Goal: Task Accomplishment & Management: Manage account settings

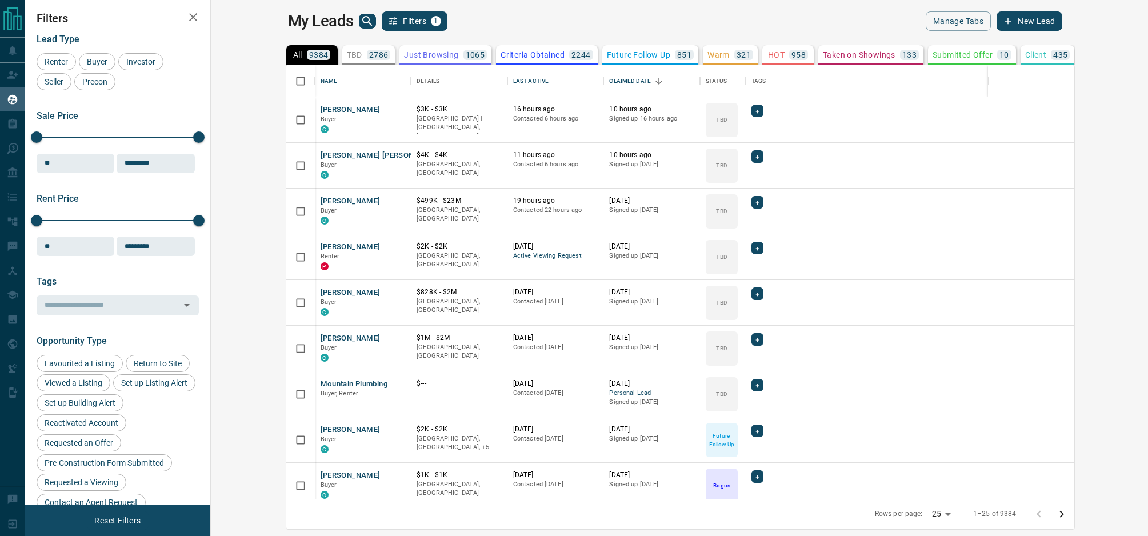
scroll to position [434, 932]
click at [513, 83] on div "Last Active" at bounding box center [530, 81] width 35 height 32
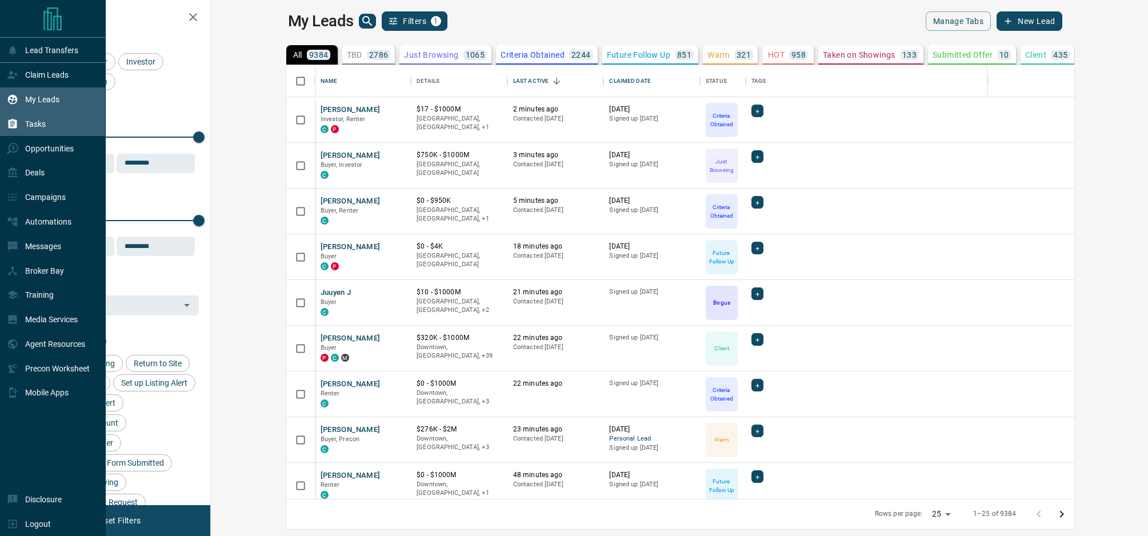
click at [43, 129] on p "Tasks" at bounding box center [35, 123] width 21 height 9
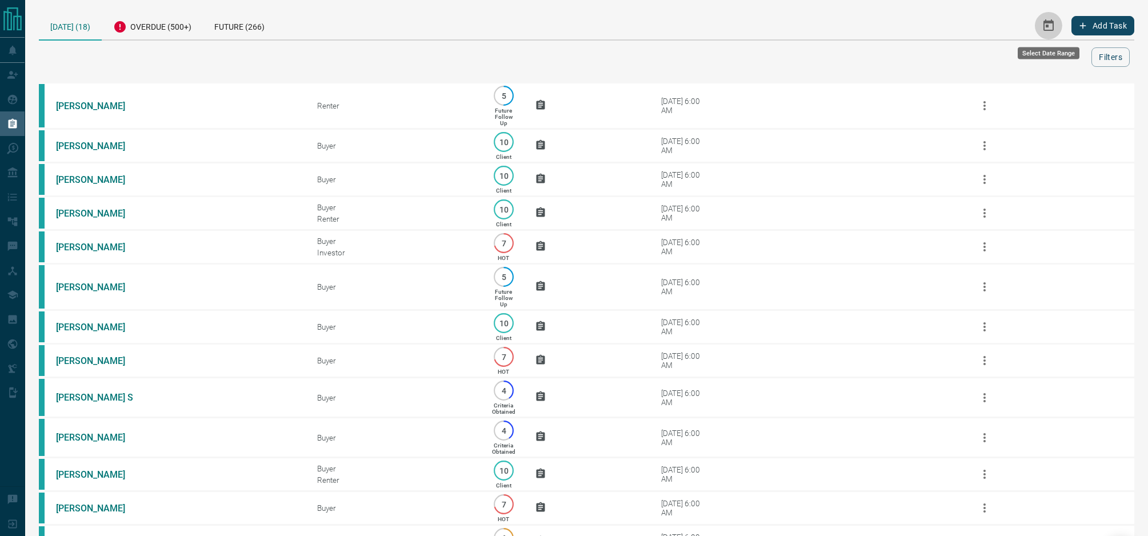
click at [1049, 26] on icon "Select Date Range" at bounding box center [1049, 26] width 14 height 14
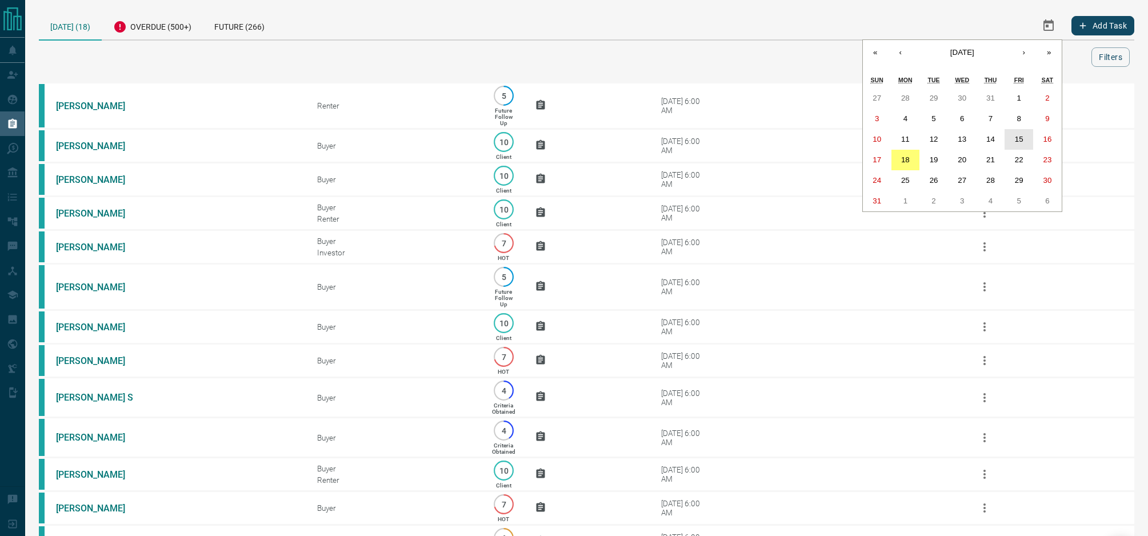
click at [1019, 138] on abbr "15" at bounding box center [1019, 139] width 9 height 9
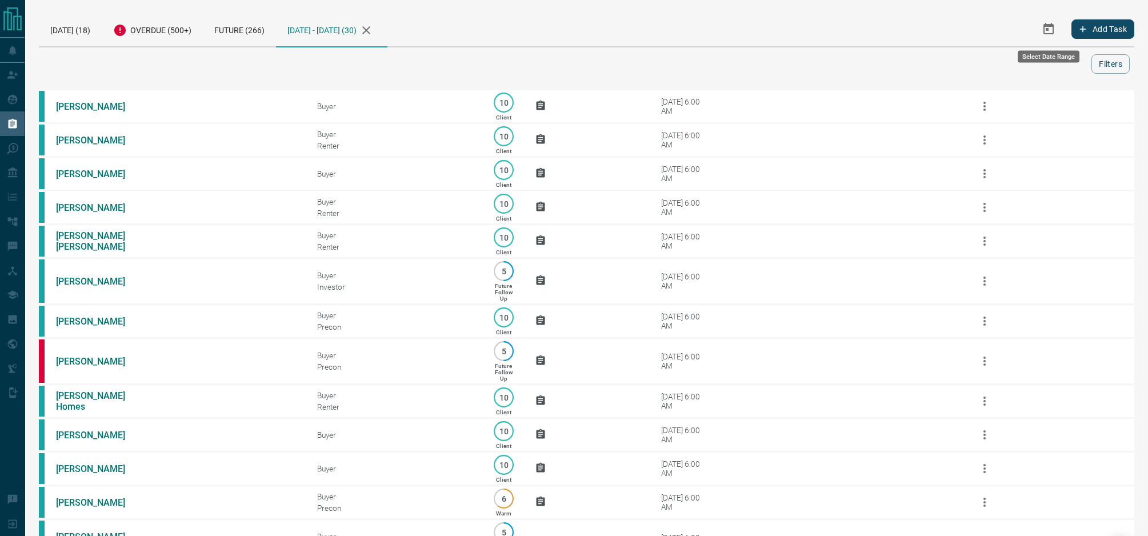
click at [1044, 29] on icon "Select Date Range" at bounding box center [1049, 28] width 10 height 11
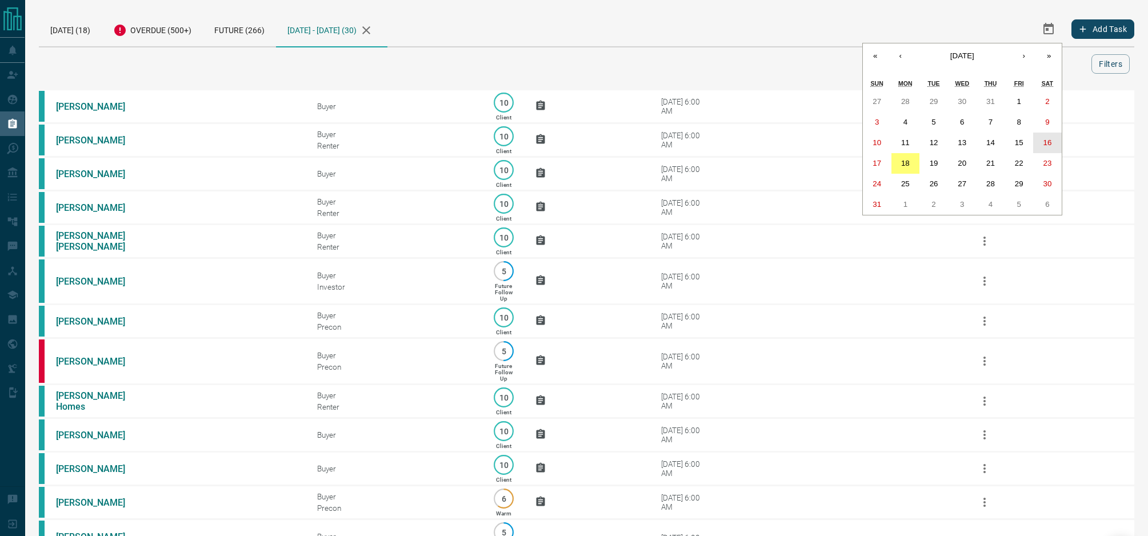
click at [1041, 141] on button "16" at bounding box center [1047, 143] width 29 height 21
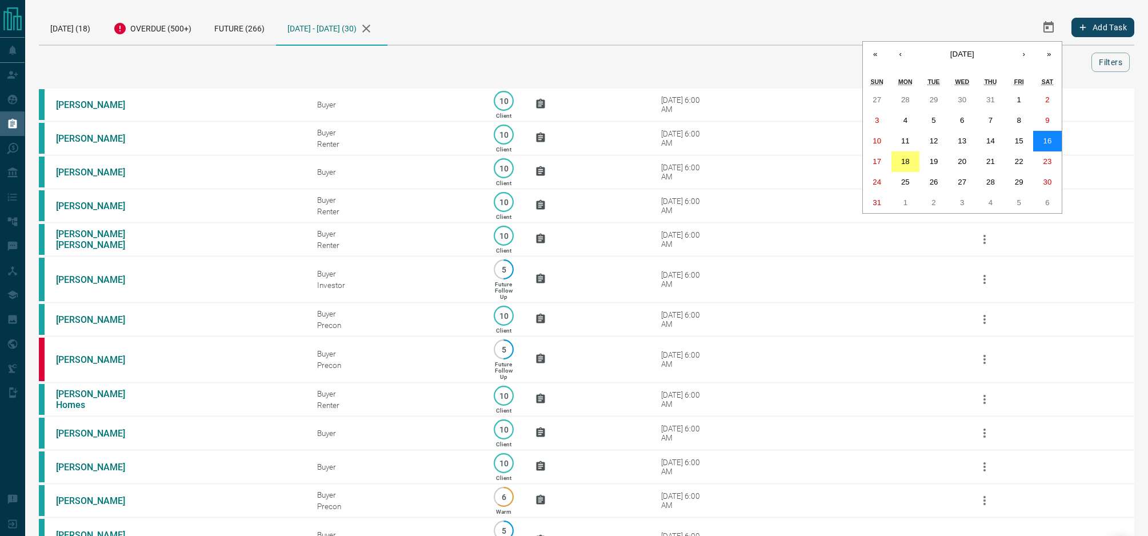
scroll to position [3, 0]
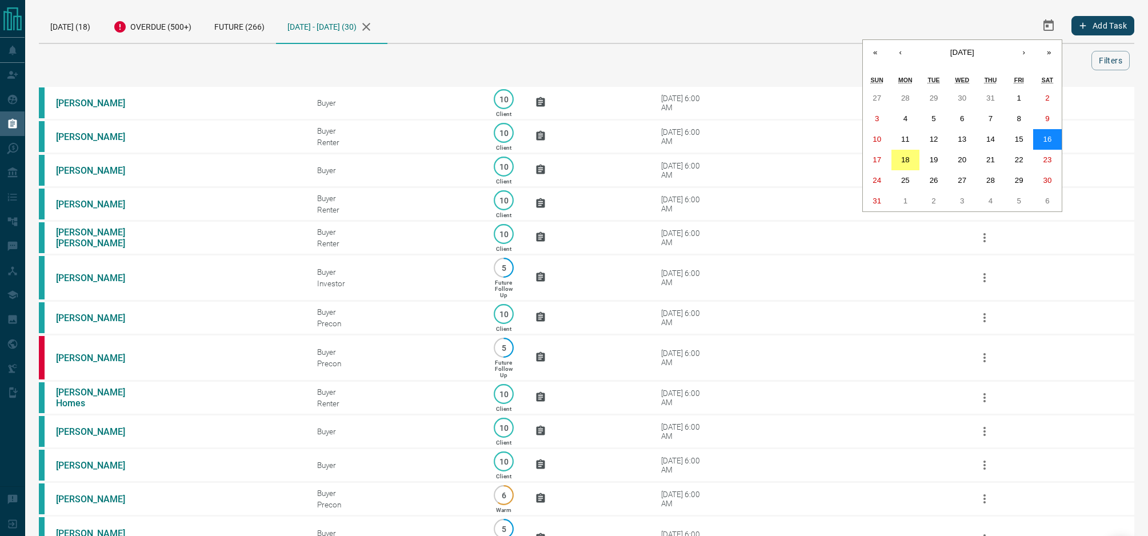
click at [1041, 141] on button "16" at bounding box center [1047, 139] width 29 height 21
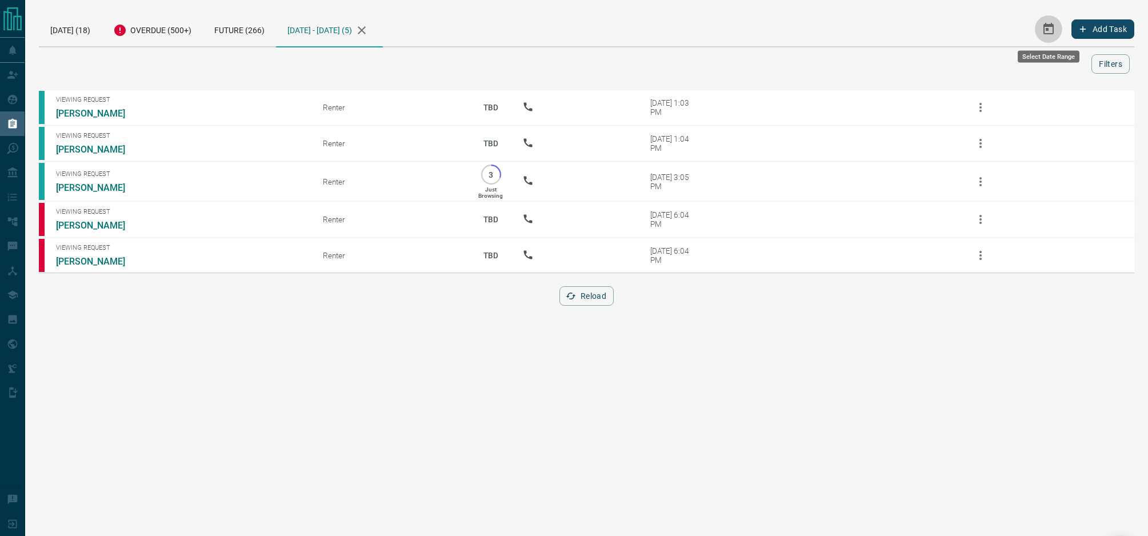
click at [1052, 26] on icon "Select Date Range" at bounding box center [1049, 28] width 10 height 11
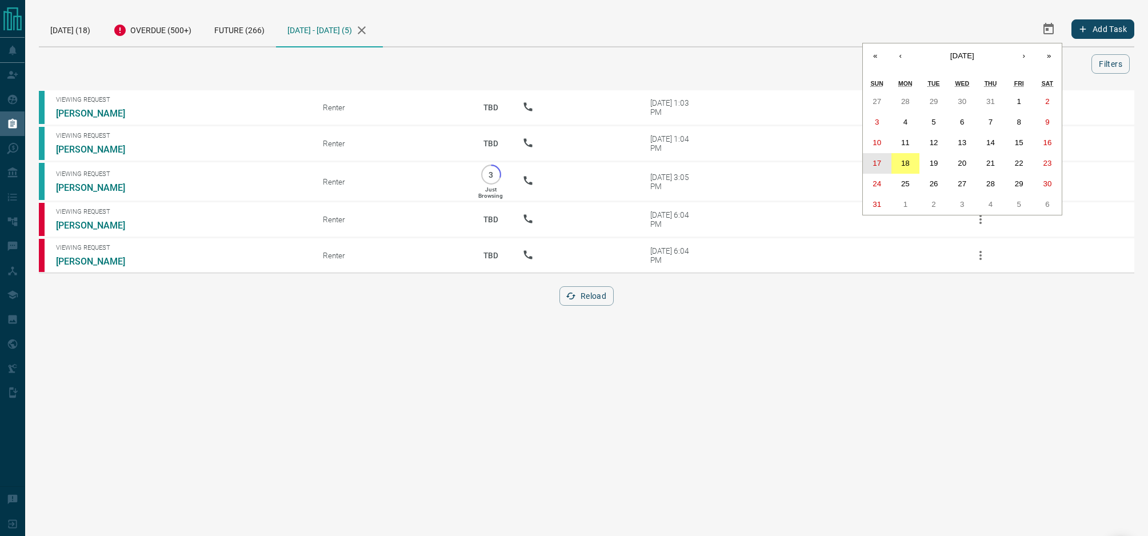
click at [882, 162] on button "17" at bounding box center [877, 163] width 29 height 21
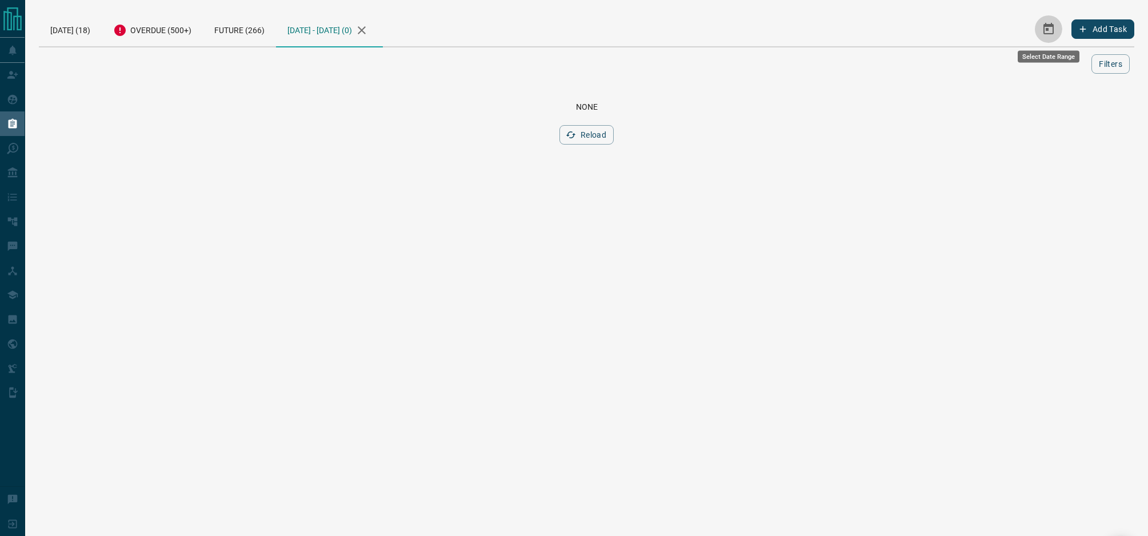
click at [1048, 26] on icon "Select Date Range" at bounding box center [1049, 29] width 14 height 14
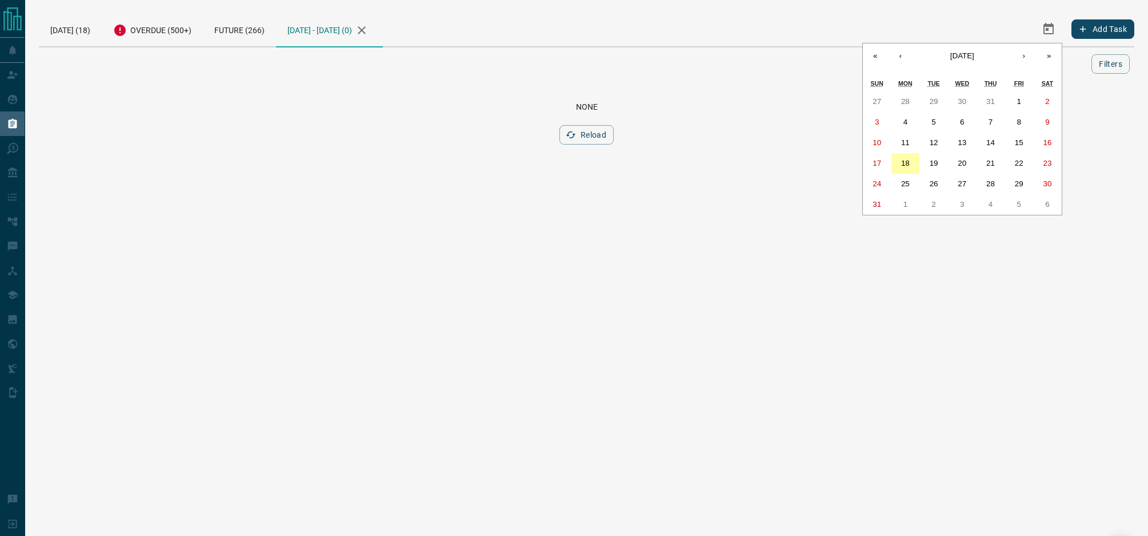
click at [908, 163] on abbr "18" at bounding box center [905, 163] width 9 height 9
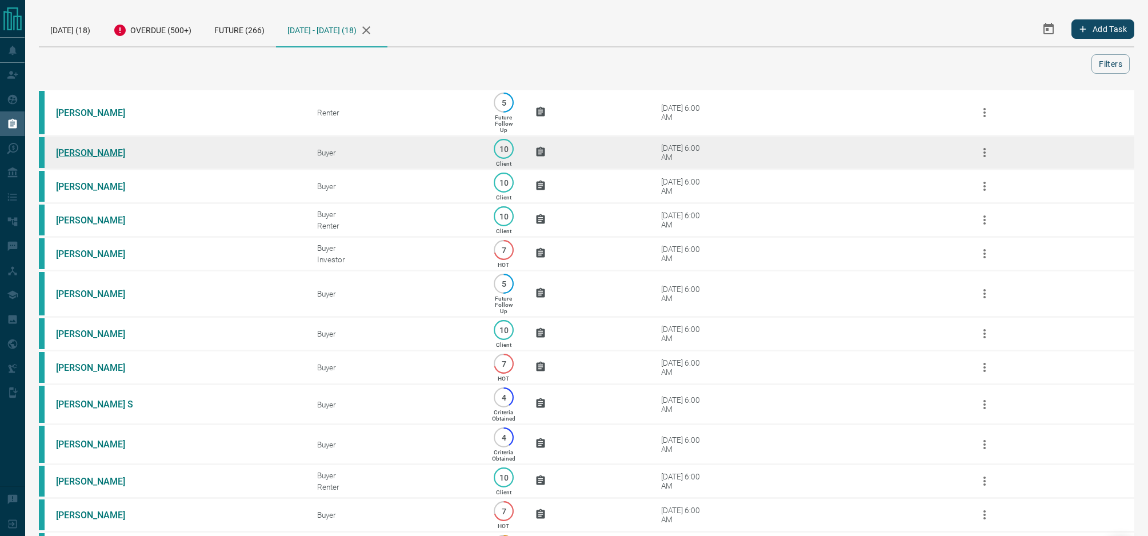
click at [102, 154] on link "[PERSON_NAME]" at bounding box center [99, 152] width 86 height 11
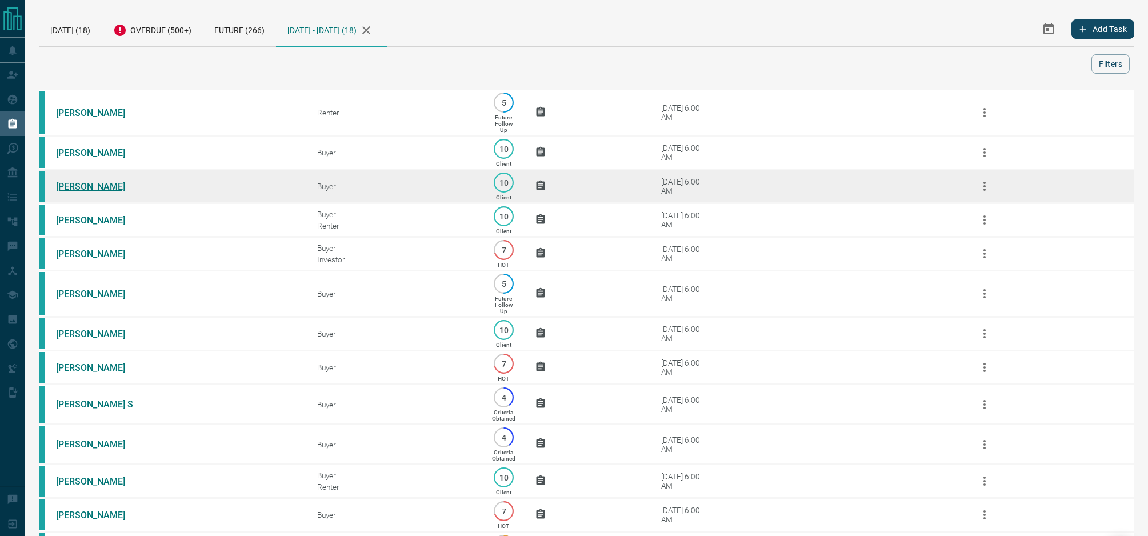
click at [87, 190] on link "[PERSON_NAME]" at bounding box center [99, 186] width 86 height 11
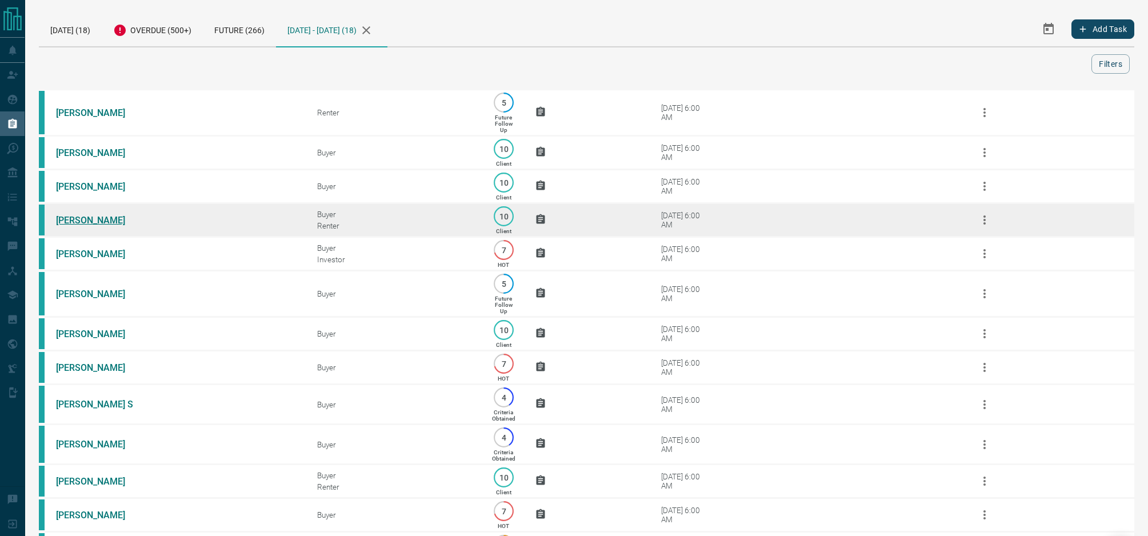
click at [117, 222] on link "[PERSON_NAME]" at bounding box center [99, 220] width 86 height 11
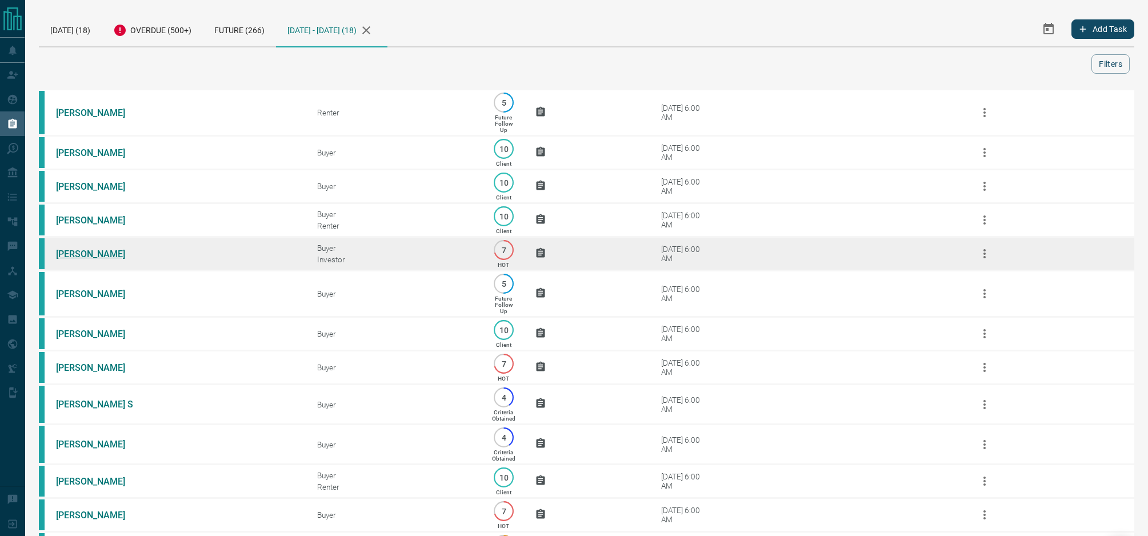
click at [81, 259] on link "[PERSON_NAME]" at bounding box center [99, 254] width 86 height 11
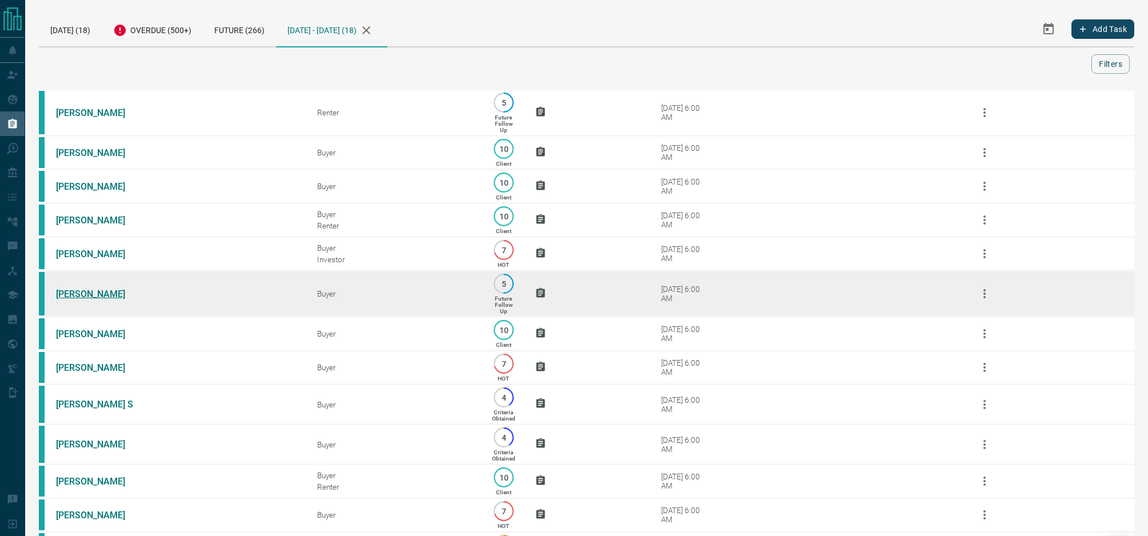
click at [98, 299] on link "[PERSON_NAME]" at bounding box center [99, 294] width 86 height 11
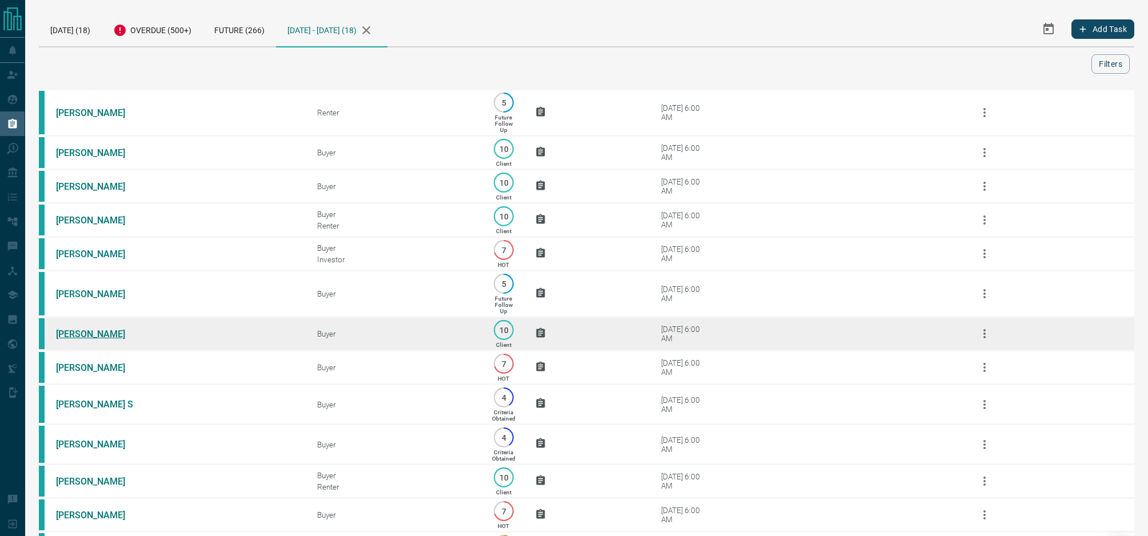
click at [82, 339] on link "[PERSON_NAME]" at bounding box center [99, 334] width 86 height 11
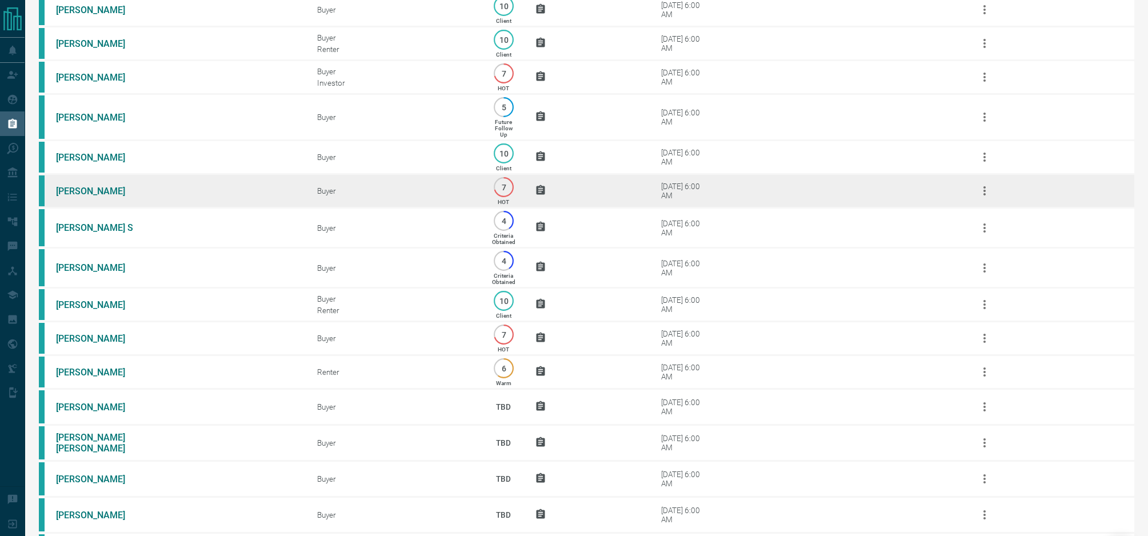
scroll to position [183, 0]
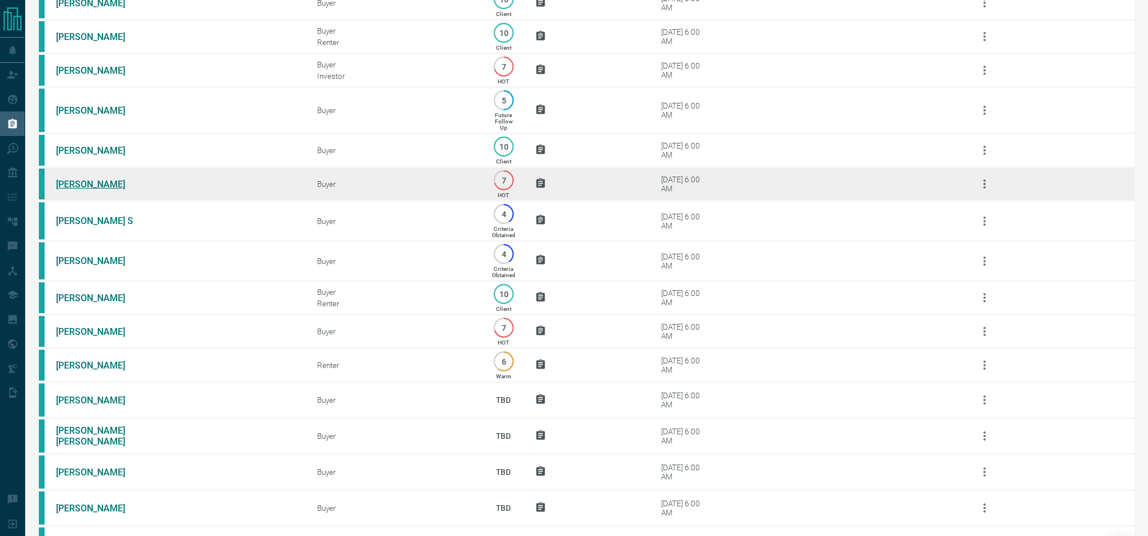
click at [67, 190] on link "[PERSON_NAME]" at bounding box center [99, 184] width 86 height 11
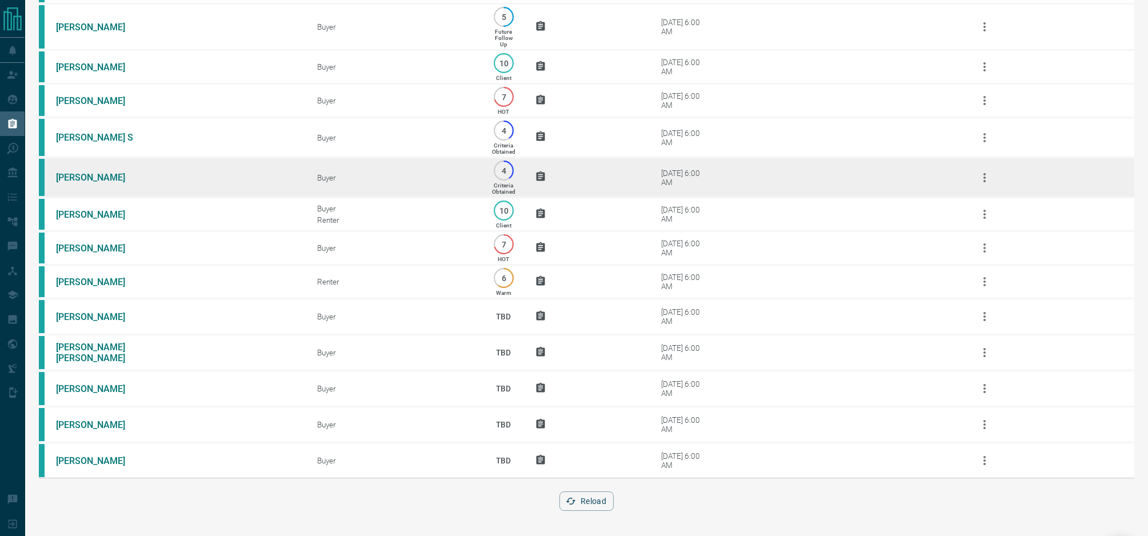
scroll to position [281, 0]
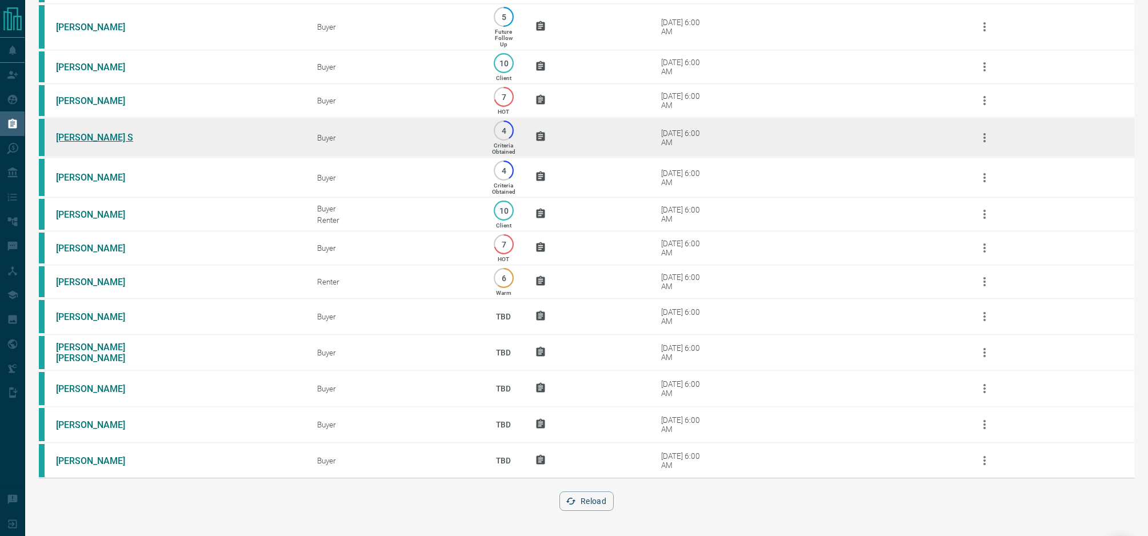
click at [78, 132] on link "[PERSON_NAME] S" at bounding box center [99, 137] width 86 height 11
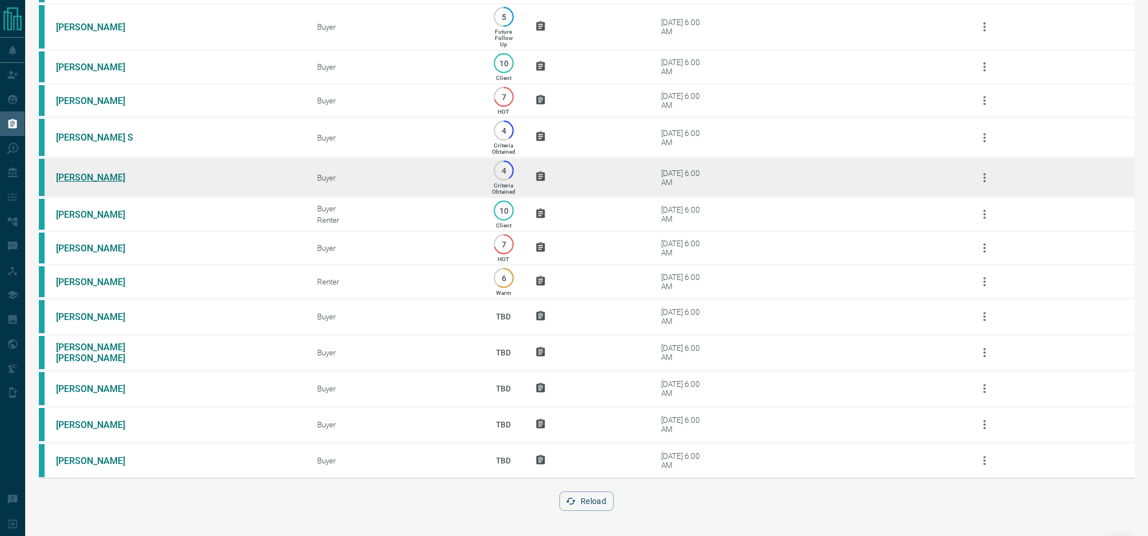
click at [91, 174] on link "[PERSON_NAME]" at bounding box center [99, 177] width 86 height 11
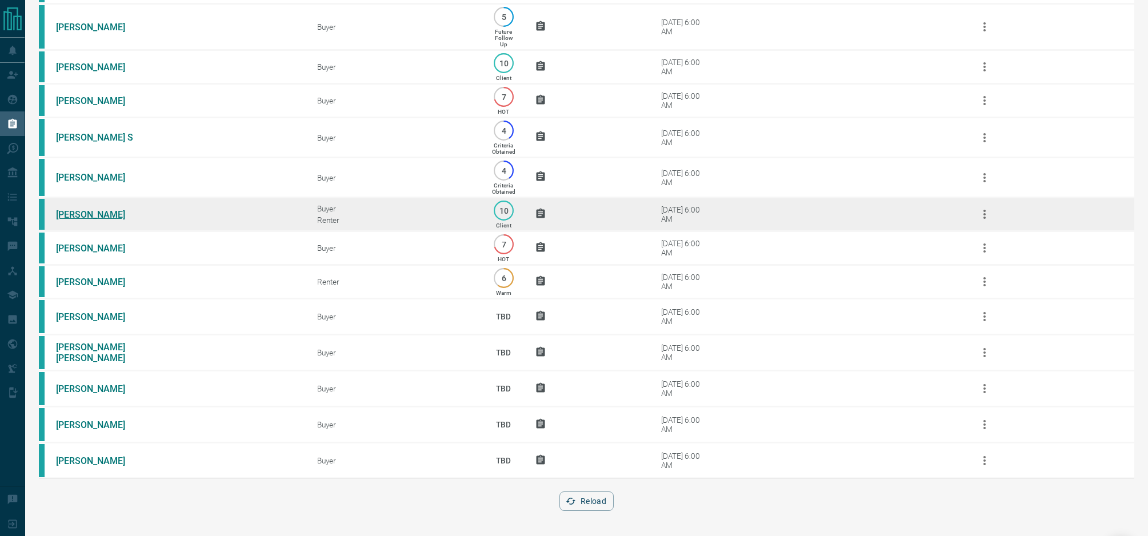
click at [94, 214] on link "[PERSON_NAME]" at bounding box center [99, 214] width 86 height 11
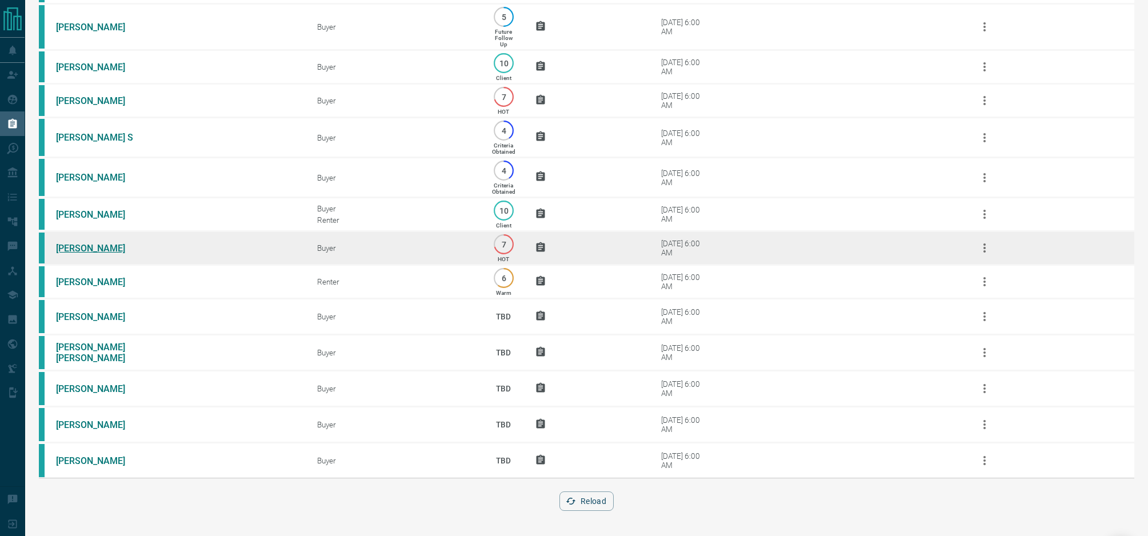
click at [91, 247] on link "[PERSON_NAME]" at bounding box center [99, 248] width 86 height 11
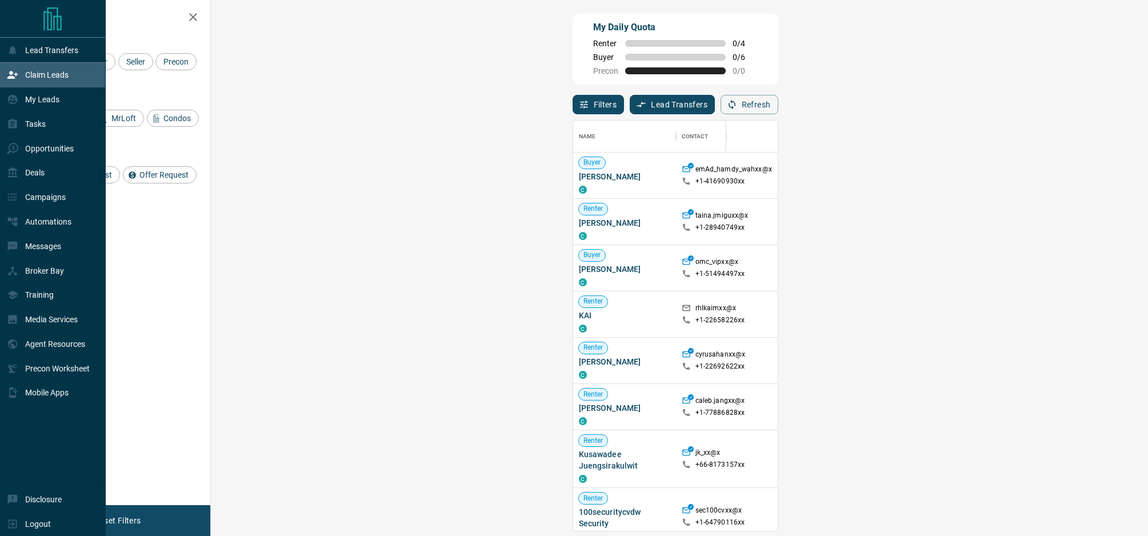
scroll to position [410, 913]
click at [59, 103] on div "My Leads" at bounding box center [53, 99] width 106 height 25
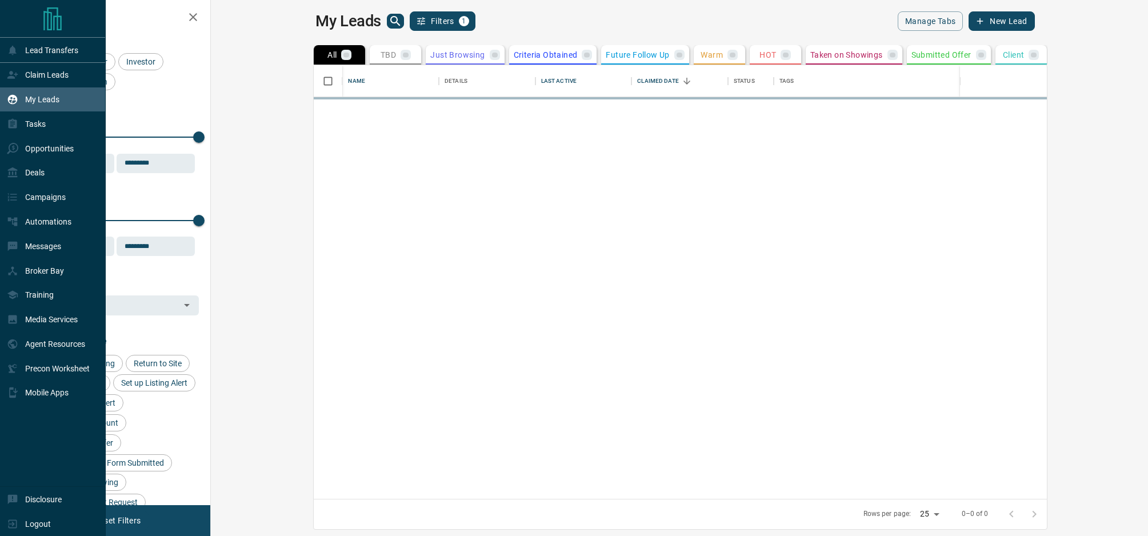
scroll to position [434, 932]
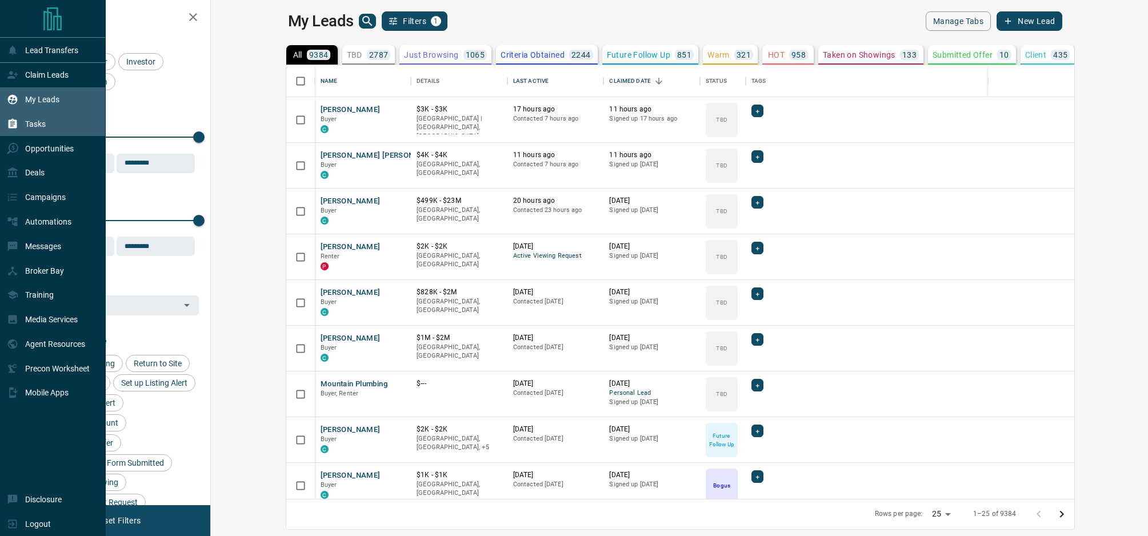
click at [57, 124] on div "Tasks" at bounding box center [53, 123] width 106 height 25
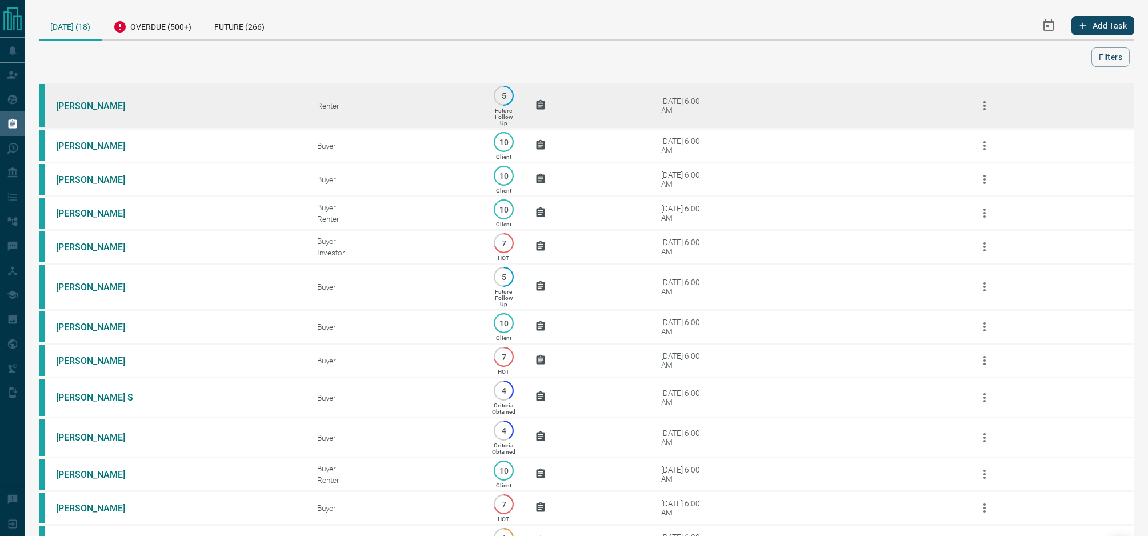
click at [50, 108] on td "[PERSON_NAME]" at bounding box center [169, 106] width 261 height 46
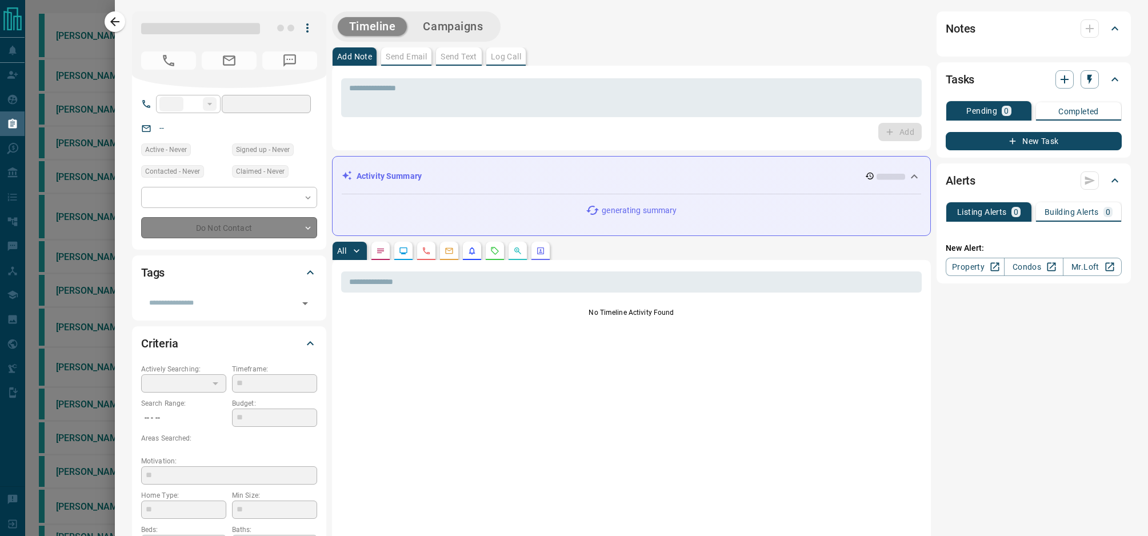
type input "**"
type input "**********"
type input "*"
type input "*******"
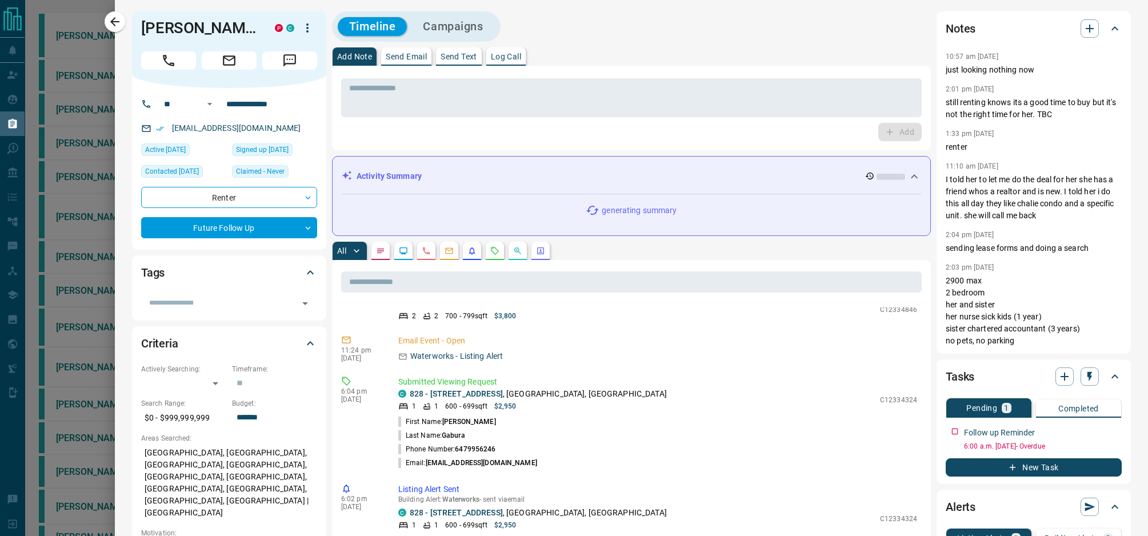
scroll to position [16, 0]
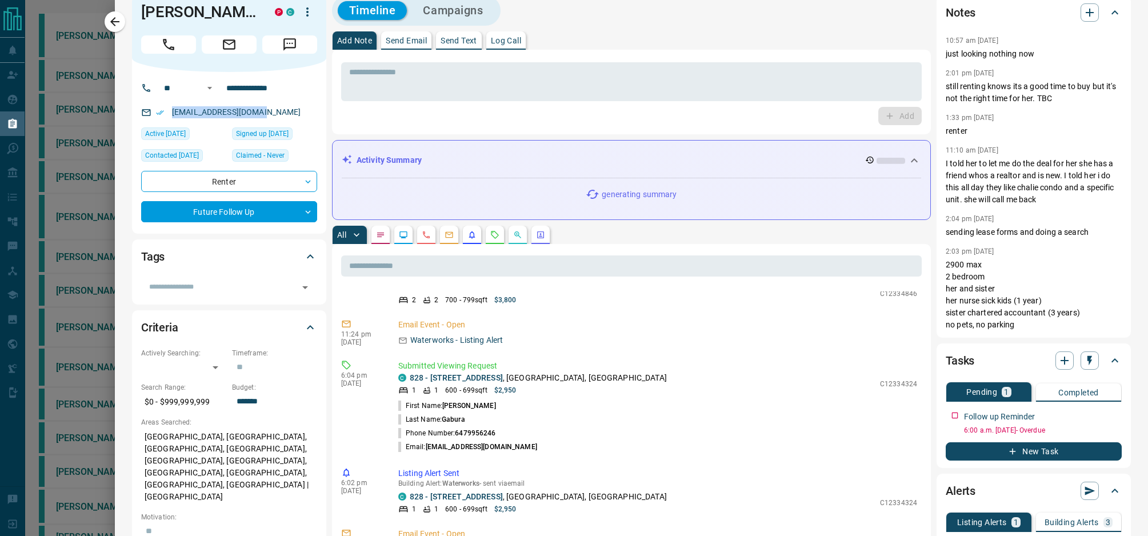
drag, startPoint x: 243, startPoint y: 112, endPoint x: 138, endPoint y: 111, distance: 105.2
click at [138, 111] on div "**********" at bounding box center [229, 153] width 194 height 162
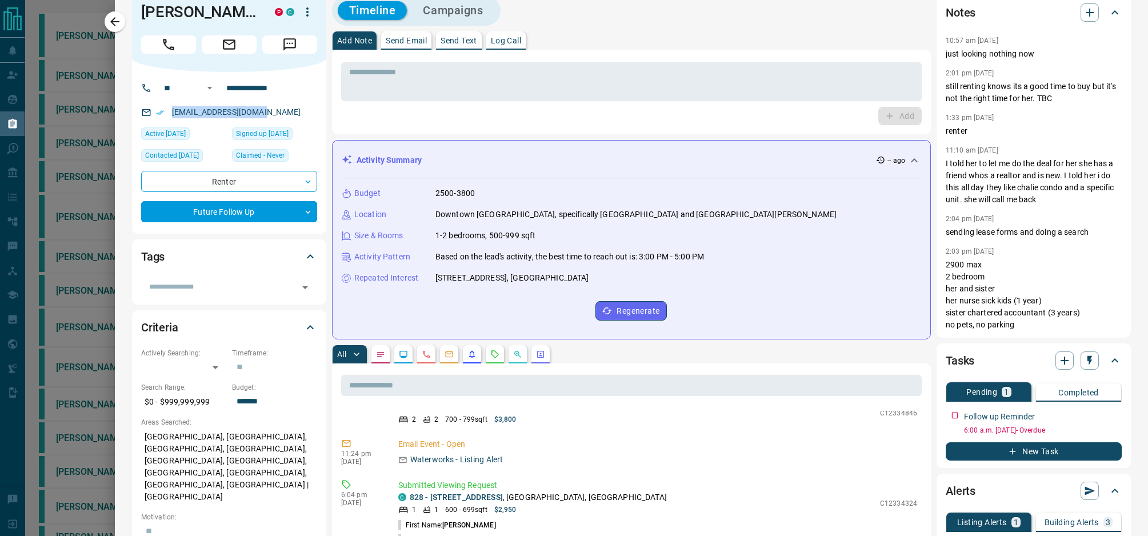
copy link "Sarahgabura@gmail.com"
